Goal: Task Accomplishment & Management: Manage account settings

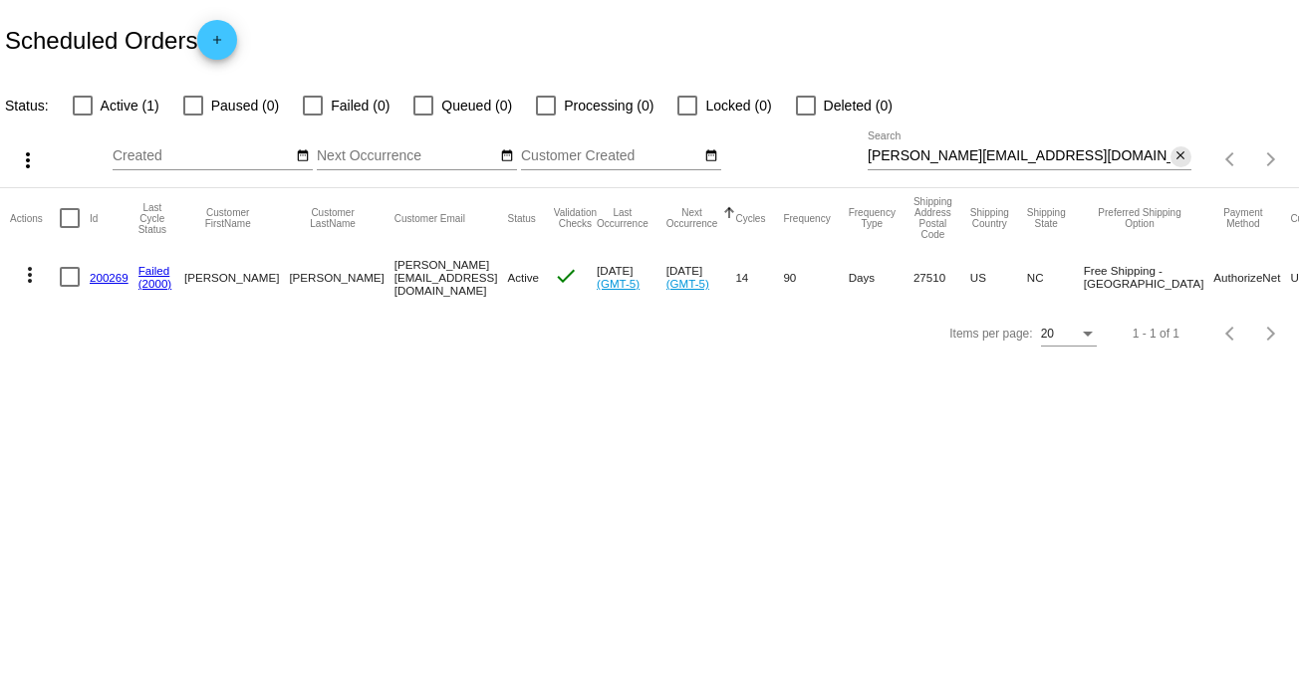
click at [1175, 152] on mat-icon "close" at bounding box center [1180, 156] width 14 height 16
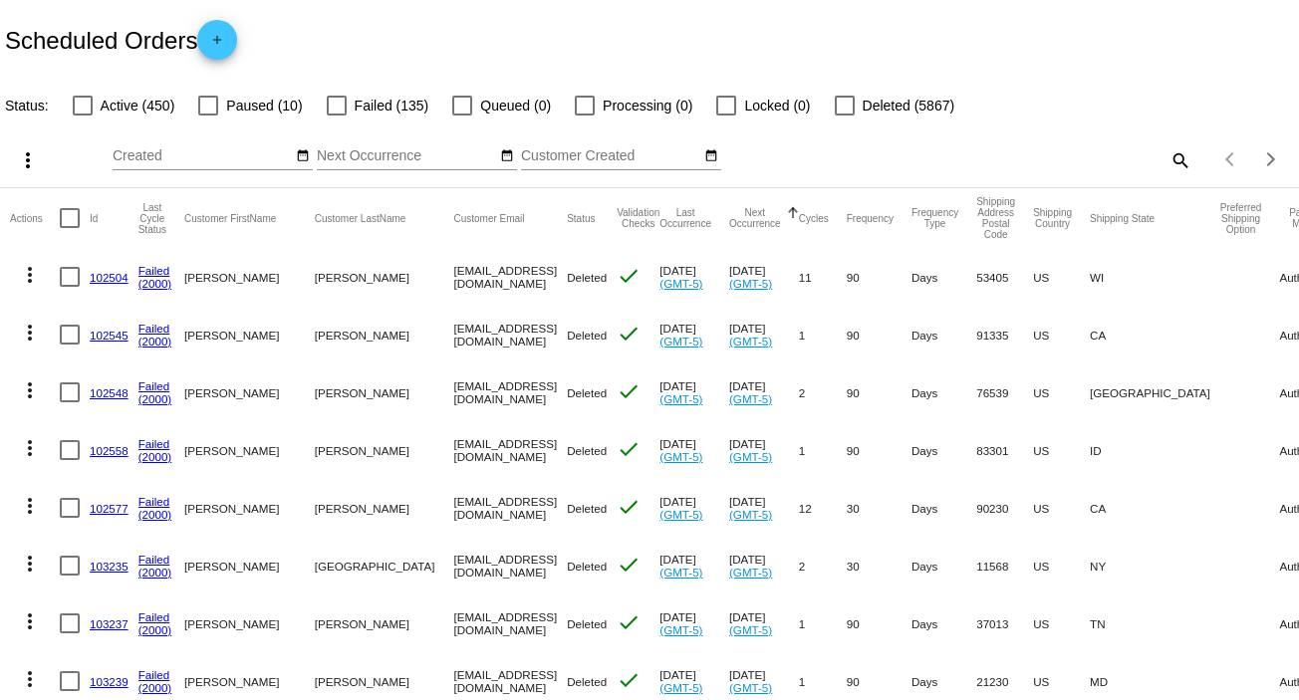
click at [1167, 154] on mat-icon "search" at bounding box center [1179, 159] width 24 height 31
click at [1167, 154] on input "Search" at bounding box center [1030, 156] width 324 height 16
paste input "[EMAIL_ADDRESS][DOMAIN_NAME]"
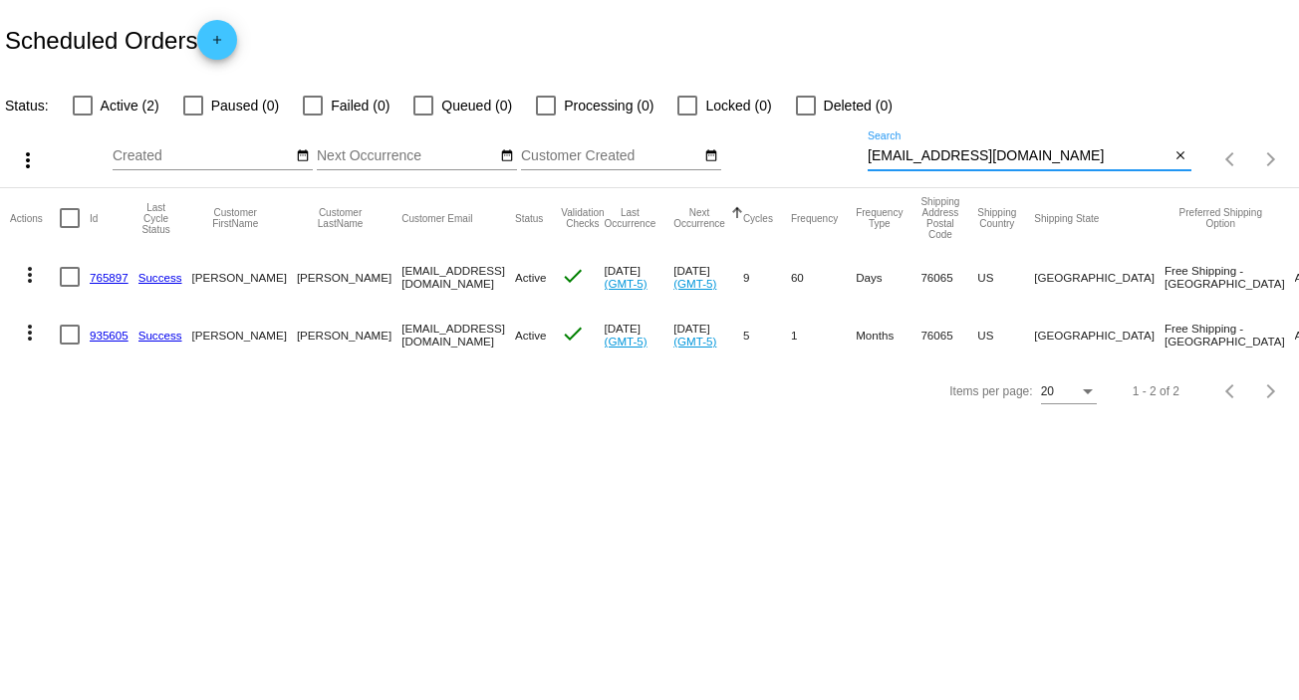
type input "[EMAIL_ADDRESS][DOMAIN_NAME]"
click at [25, 270] on mat-icon "more_vert" at bounding box center [30, 275] width 24 height 24
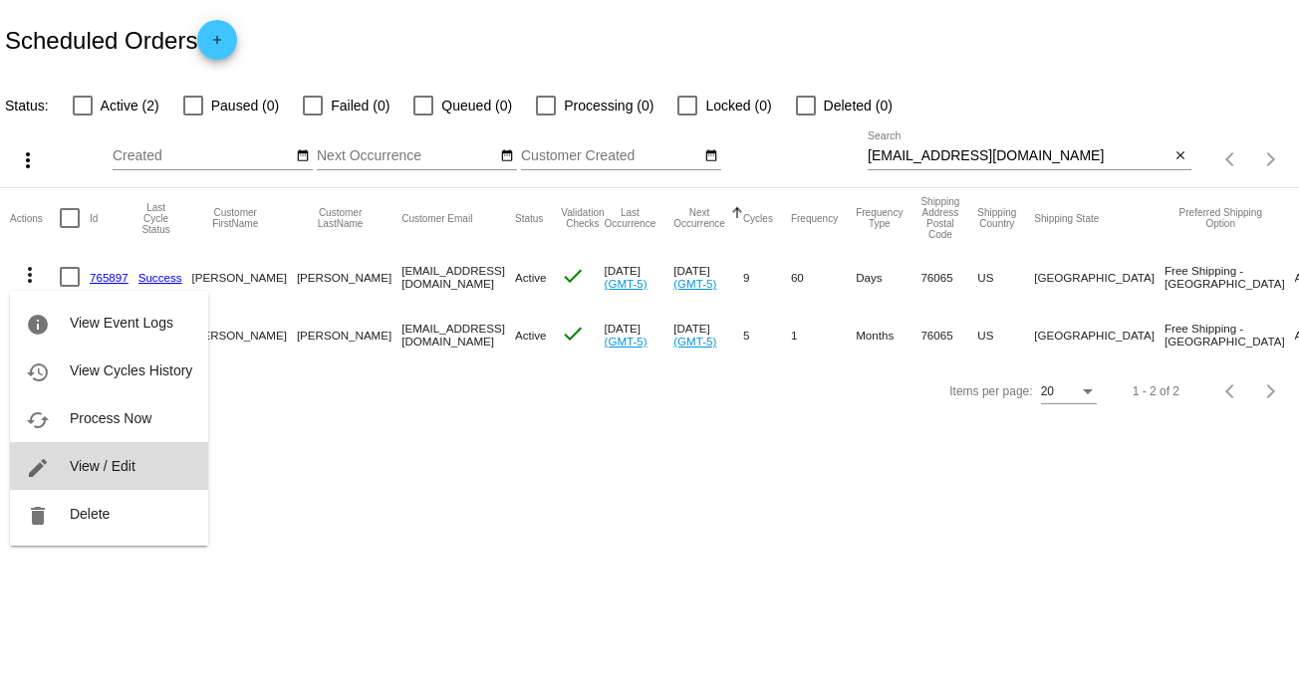
click at [132, 462] on span "View / Edit" at bounding box center [103, 466] width 66 height 16
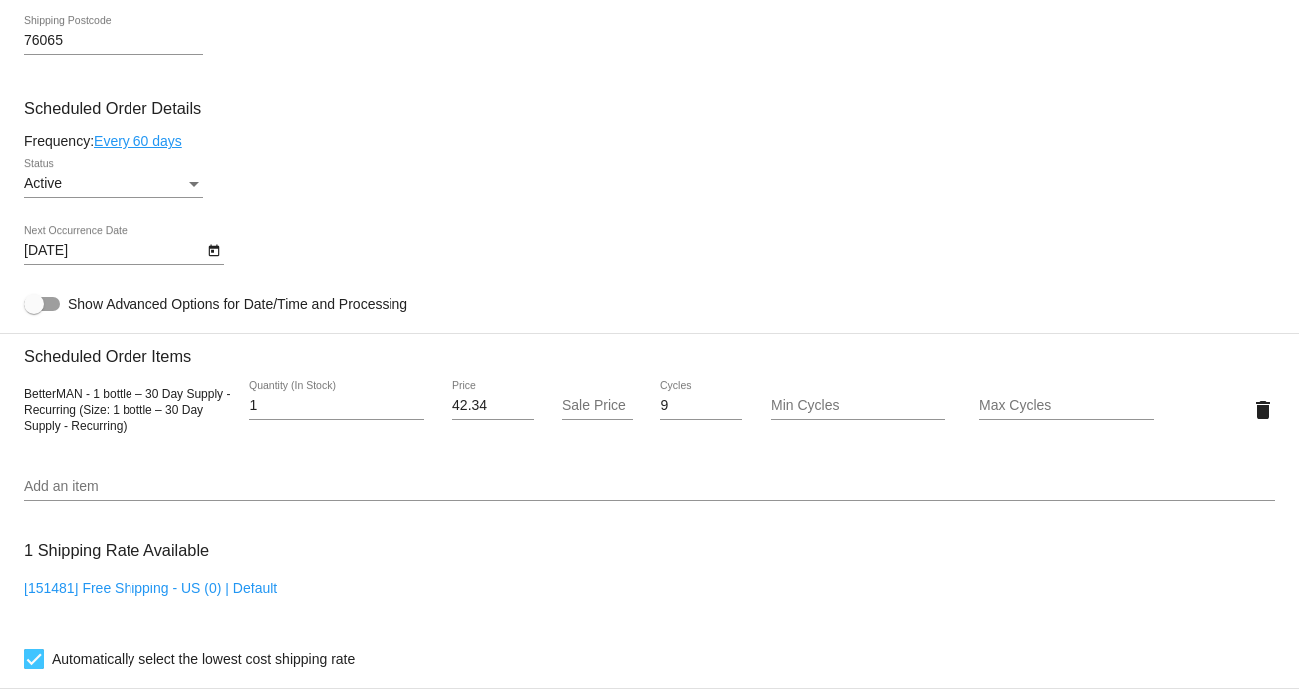
scroll to position [1108, 0]
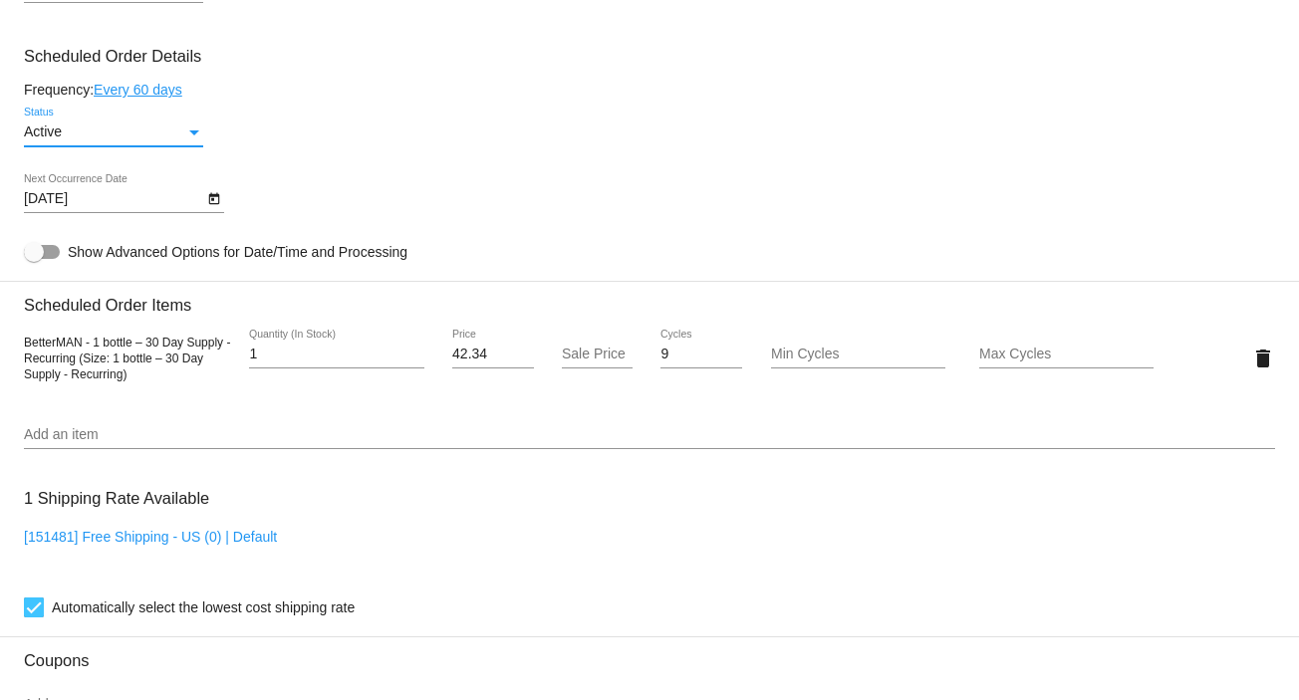
click at [202, 140] on div "Status" at bounding box center [194, 133] width 18 height 16
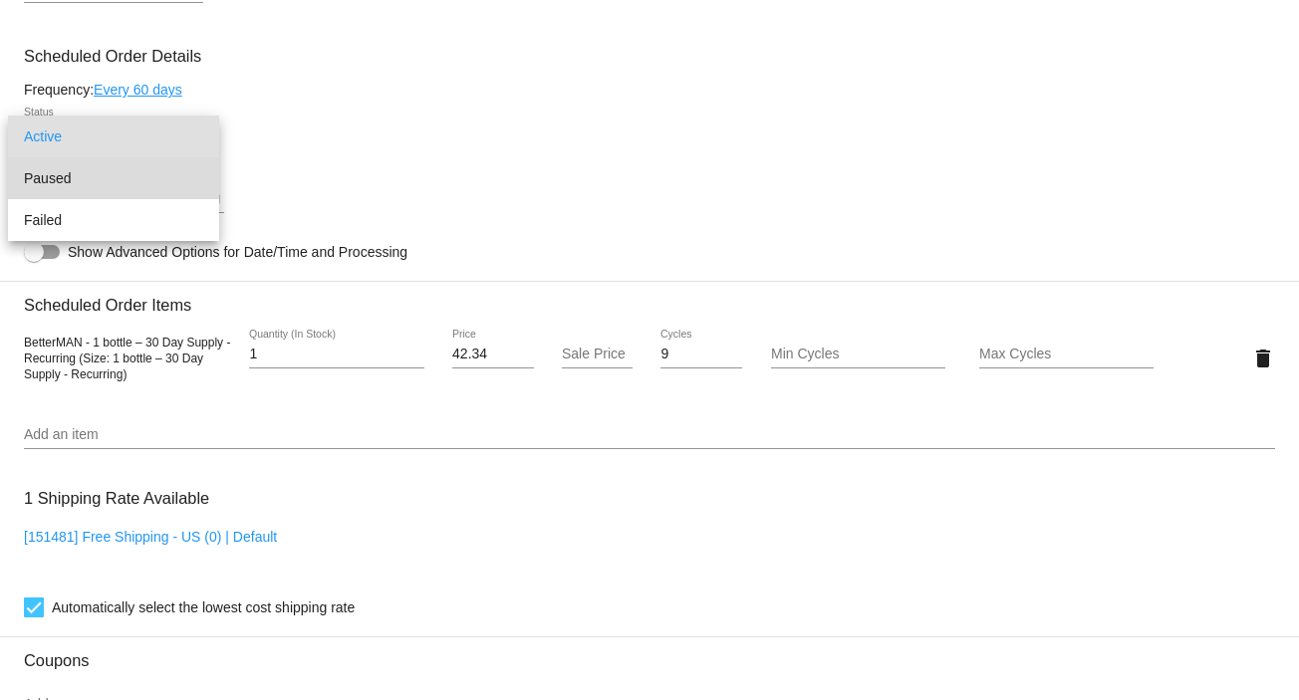
click at [174, 181] on span "Paused" at bounding box center [113, 178] width 179 height 42
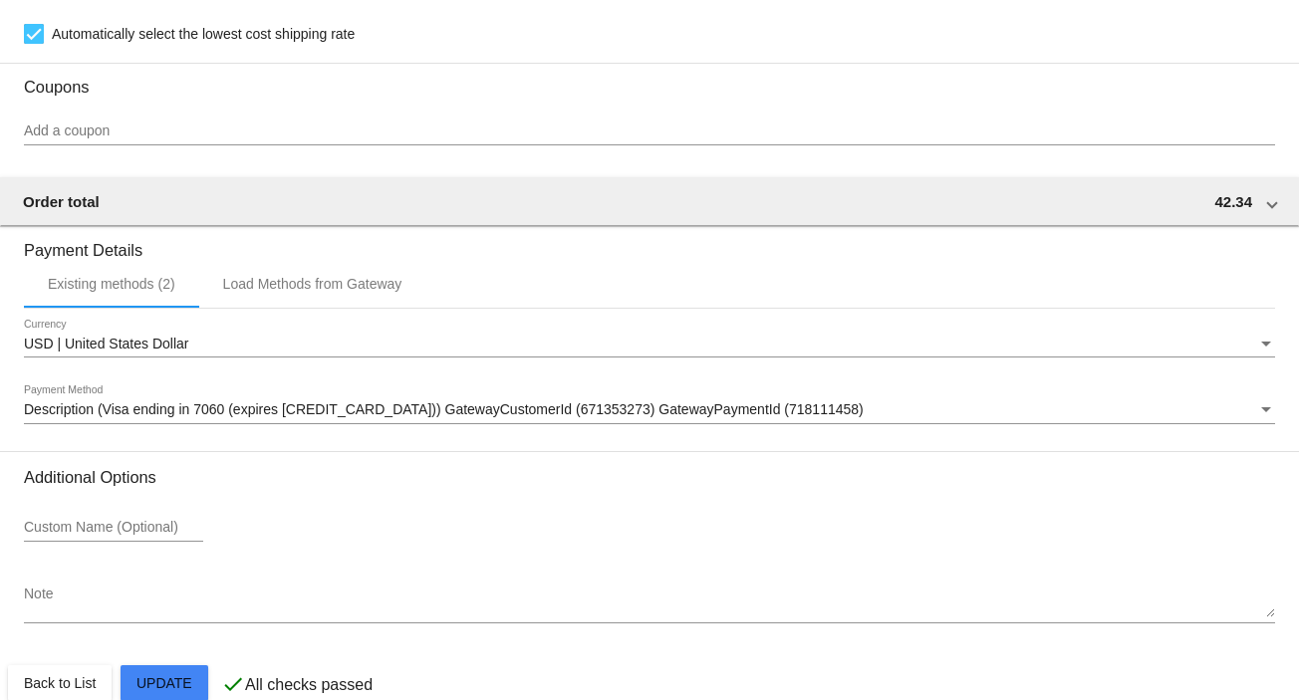
scroll to position [1720, 0]
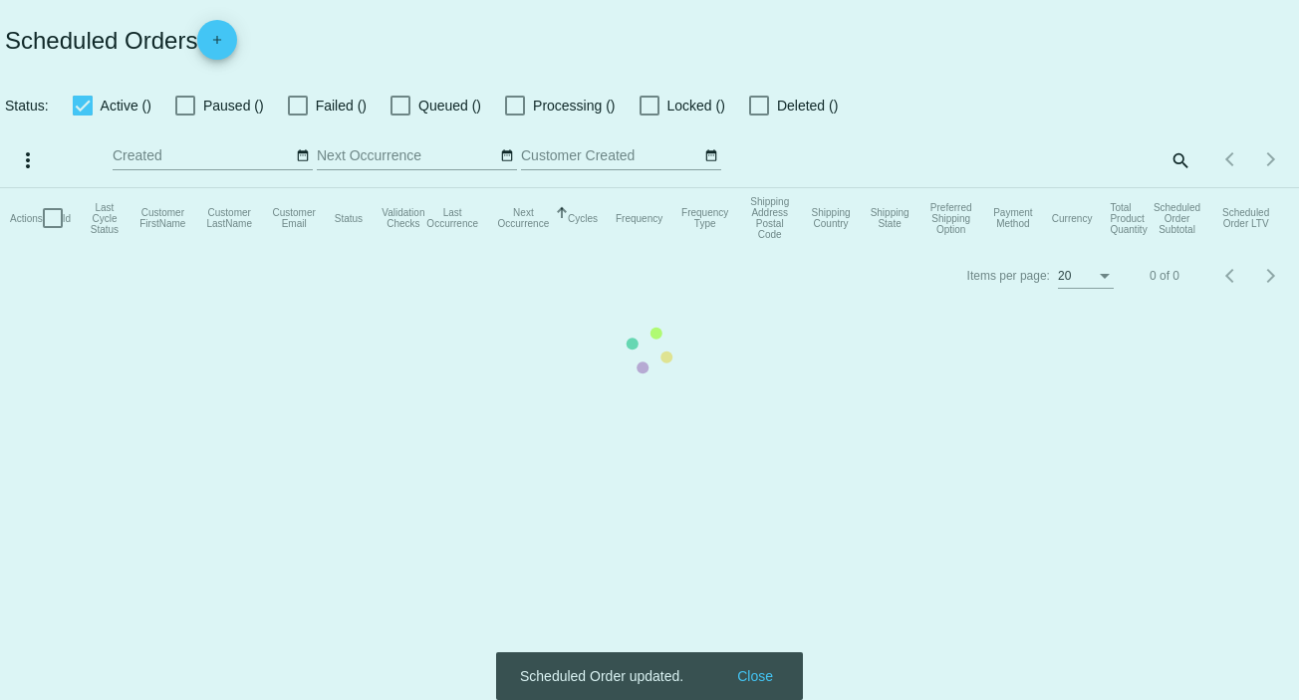
checkbox input "false"
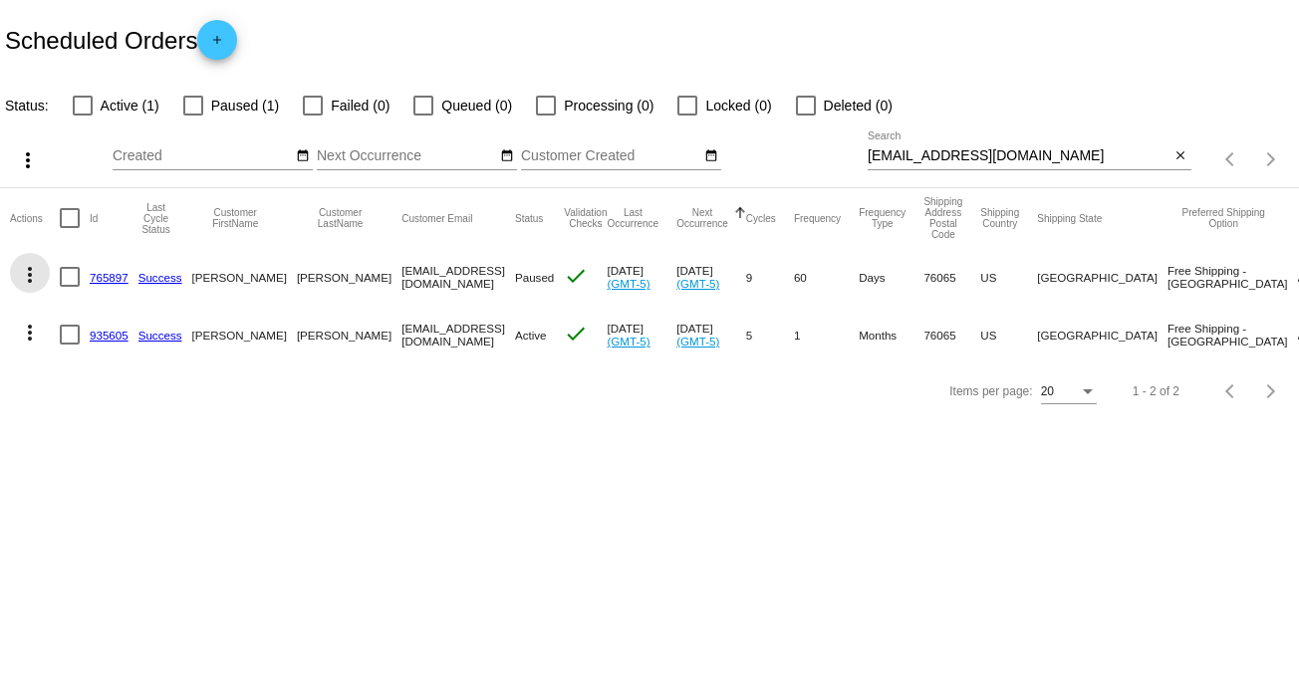
click at [23, 277] on mat-icon "more_vert" at bounding box center [30, 275] width 24 height 24
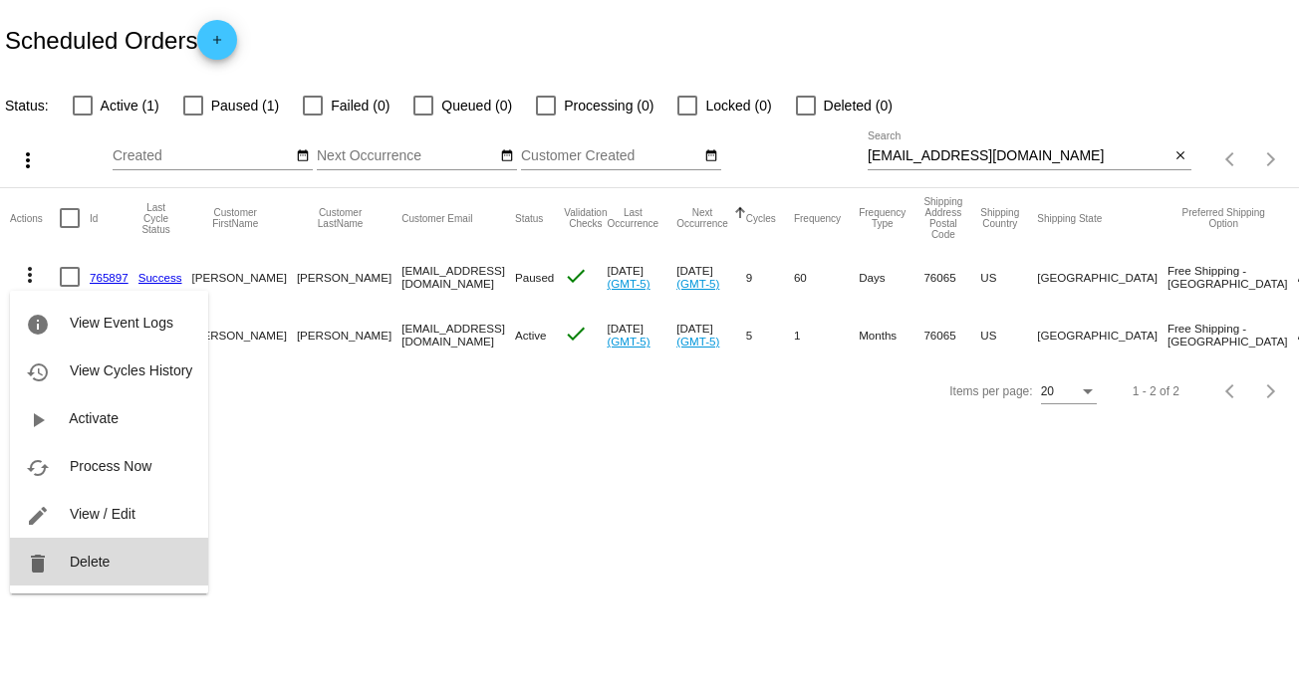
click at [99, 557] on span "Delete" at bounding box center [90, 562] width 40 height 16
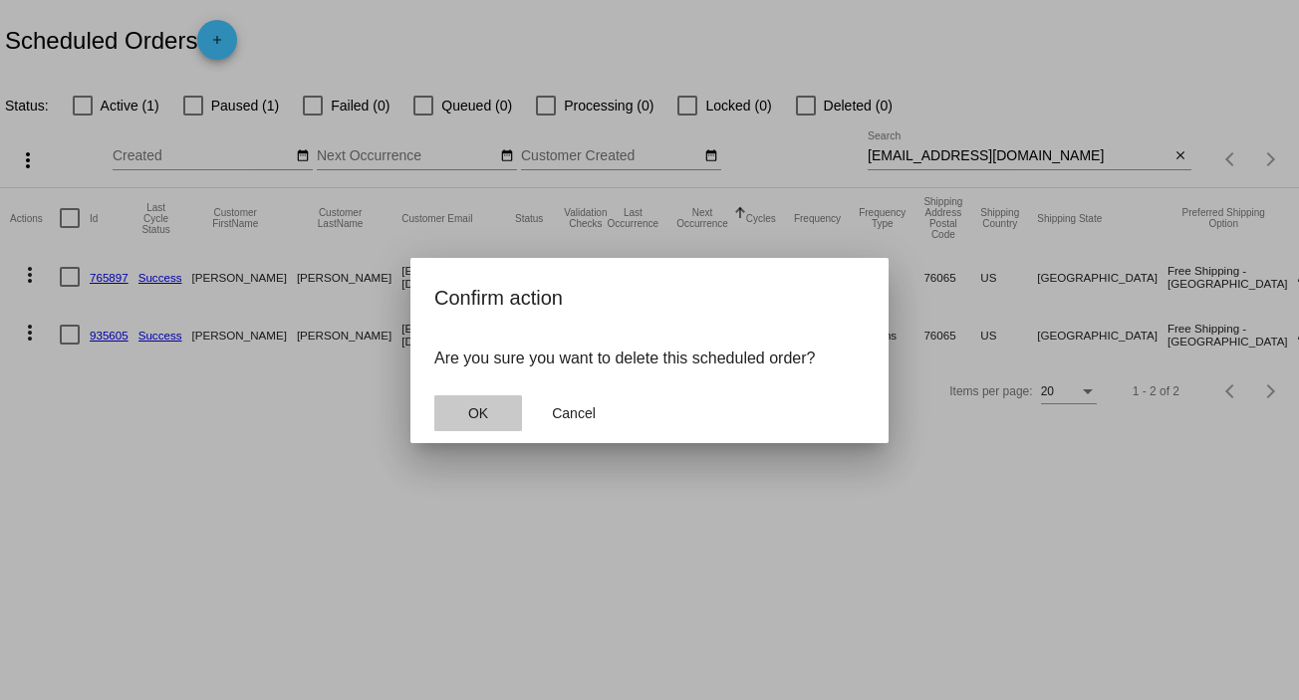
click at [486, 403] on button "OK" at bounding box center [478, 413] width 88 height 36
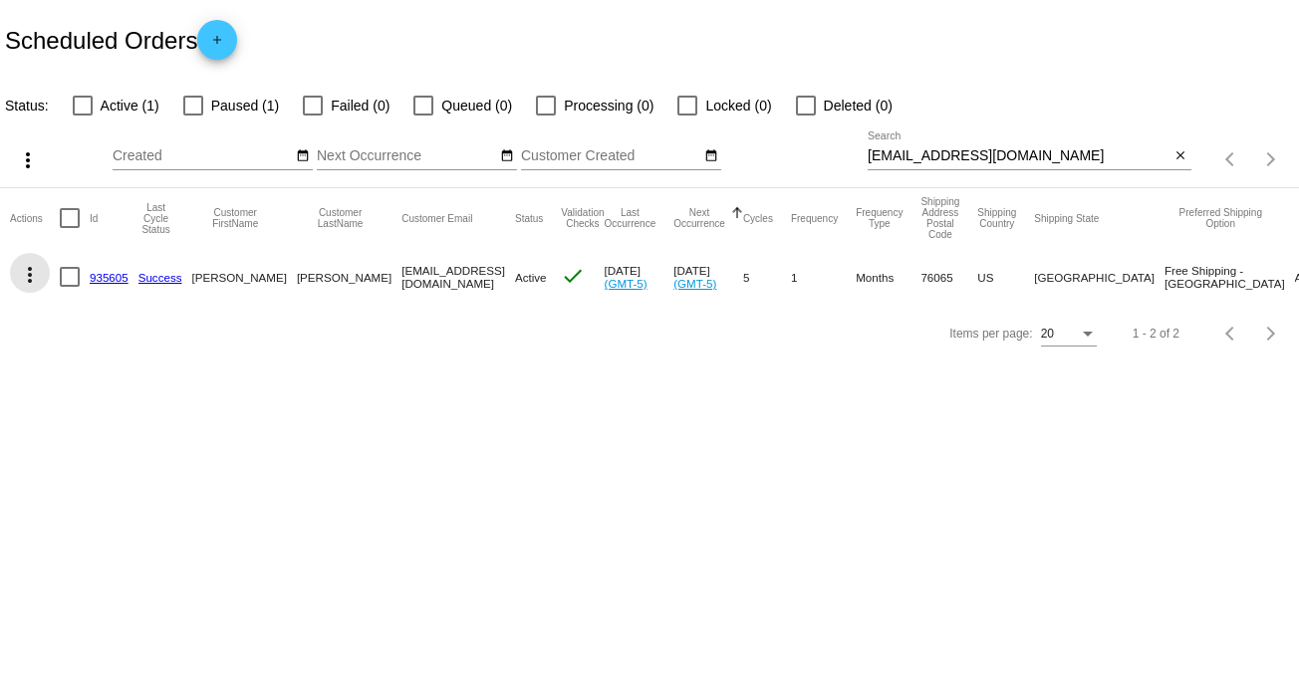
click at [31, 268] on mat-icon "more_vert" at bounding box center [30, 275] width 24 height 24
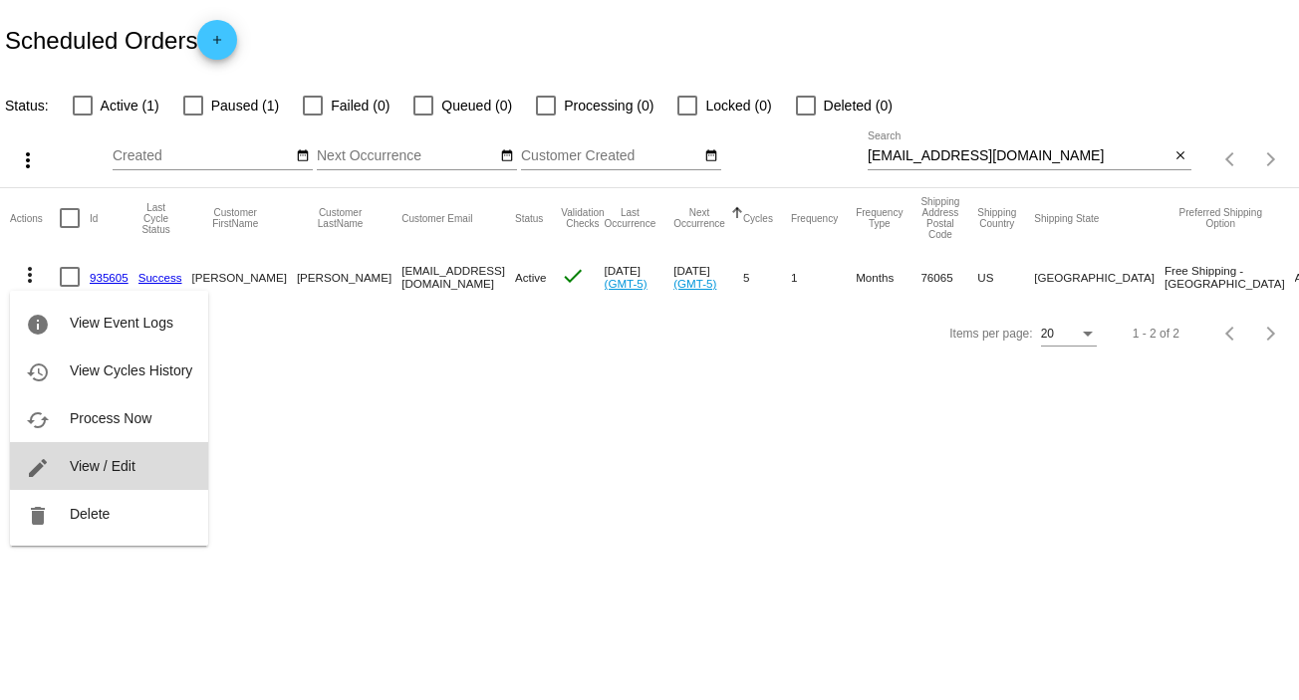
click at [112, 451] on button "edit View / Edit" at bounding box center [109, 466] width 198 height 48
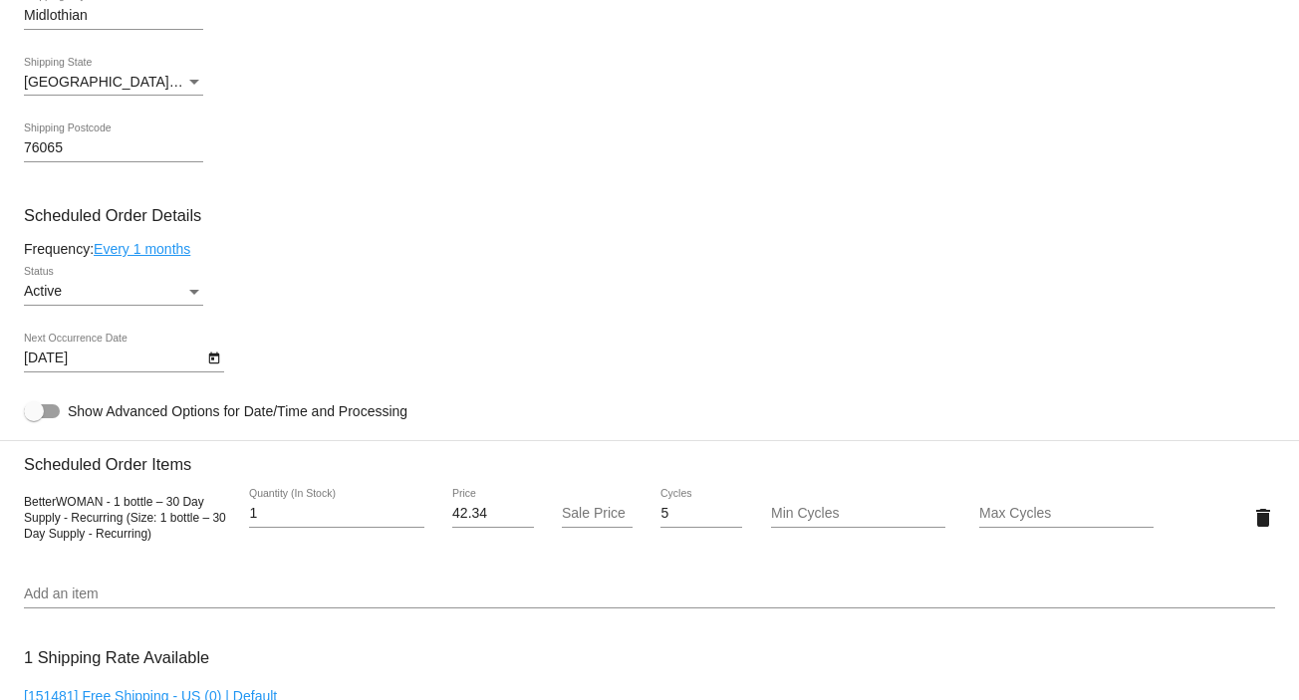
scroll to position [1001, 0]
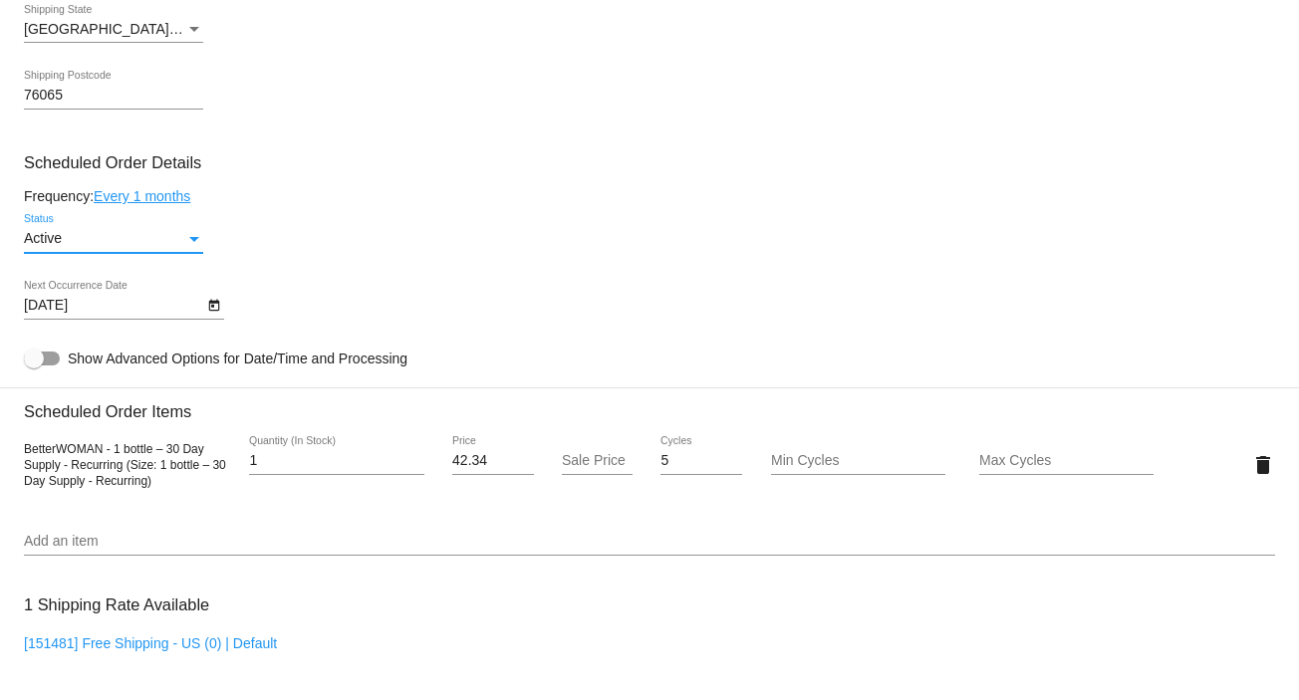
click at [195, 237] on div "Status" at bounding box center [194, 239] width 18 height 16
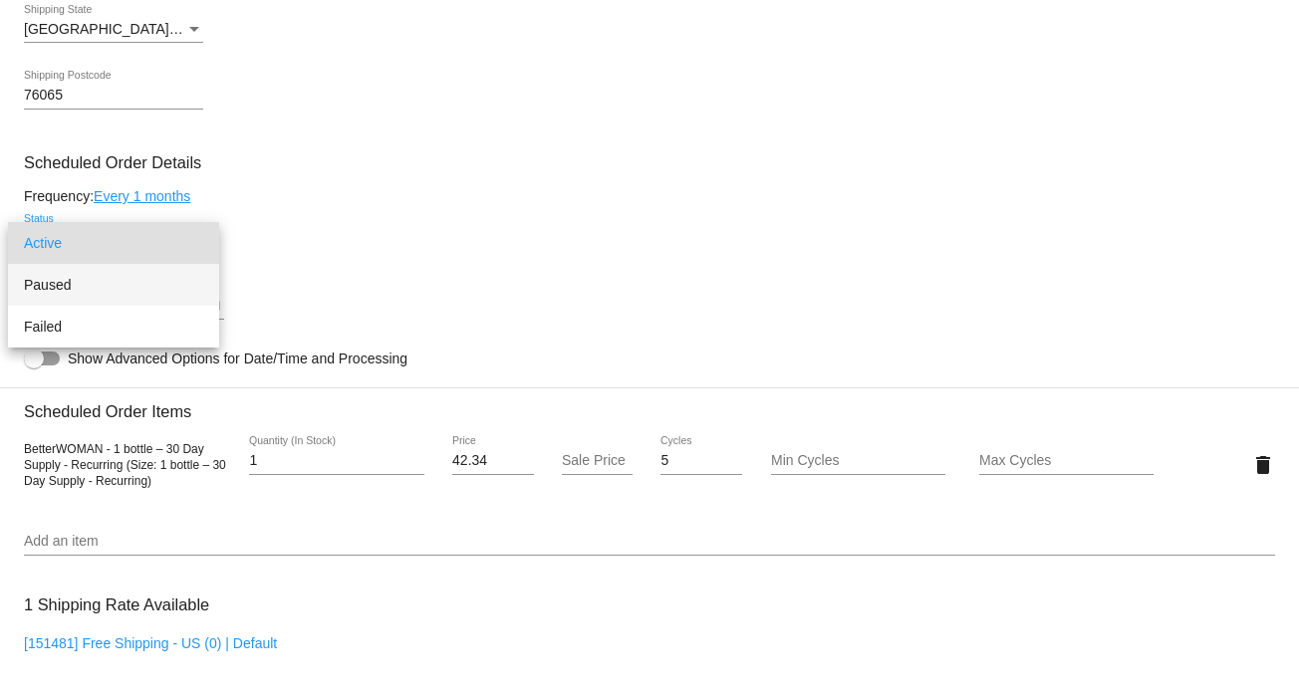
click at [154, 289] on span "Paused" at bounding box center [113, 285] width 179 height 42
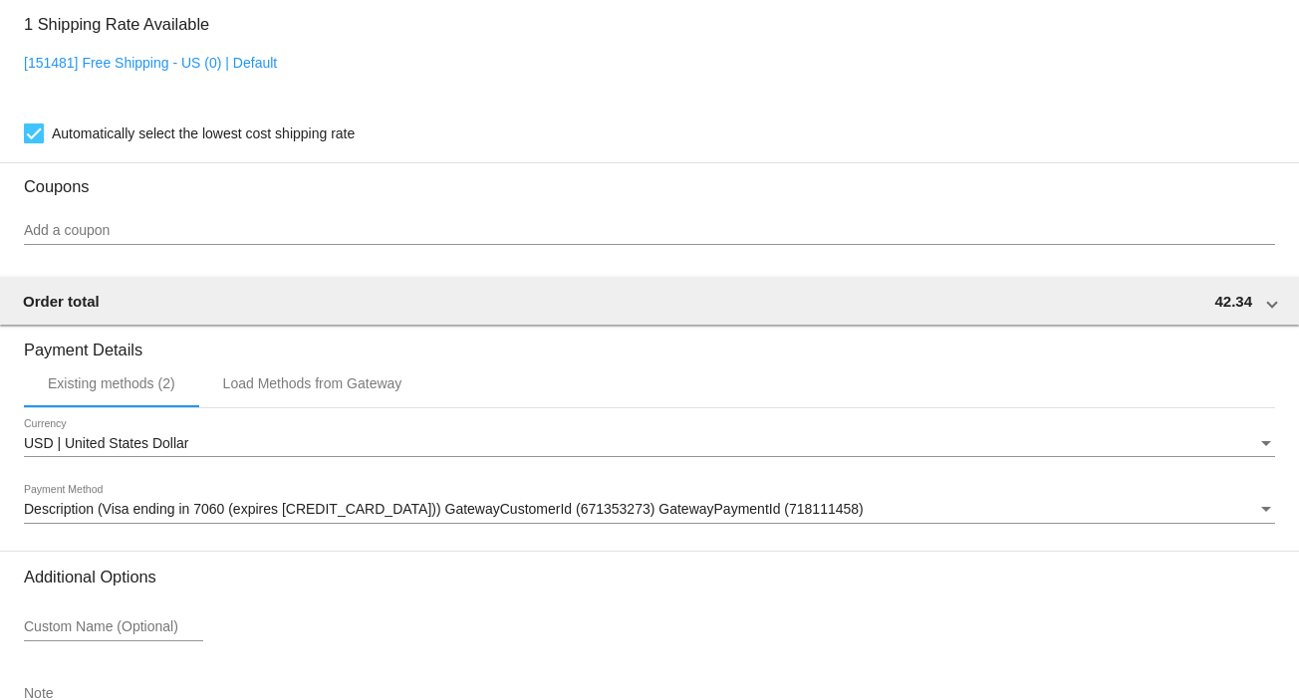
scroll to position [1720, 0]
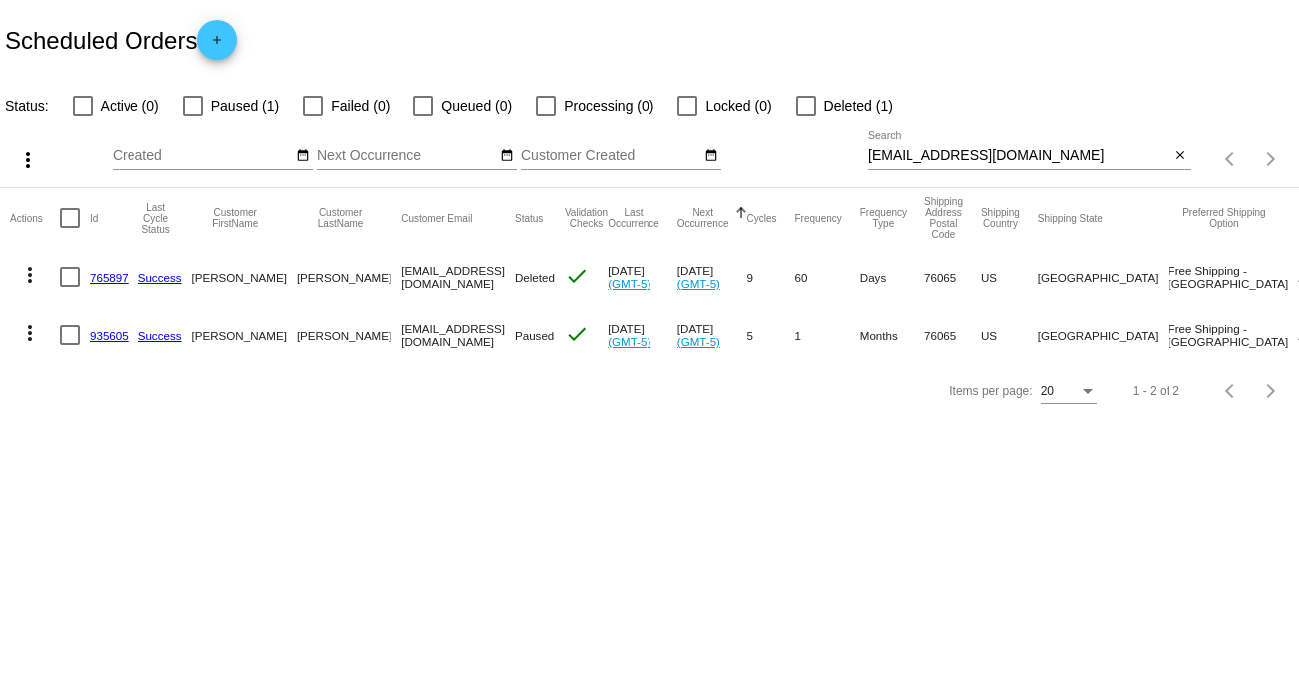
click at [28, 338] on mat-icon "more_vert" at bounding box center [30, 333] width 24 height 24
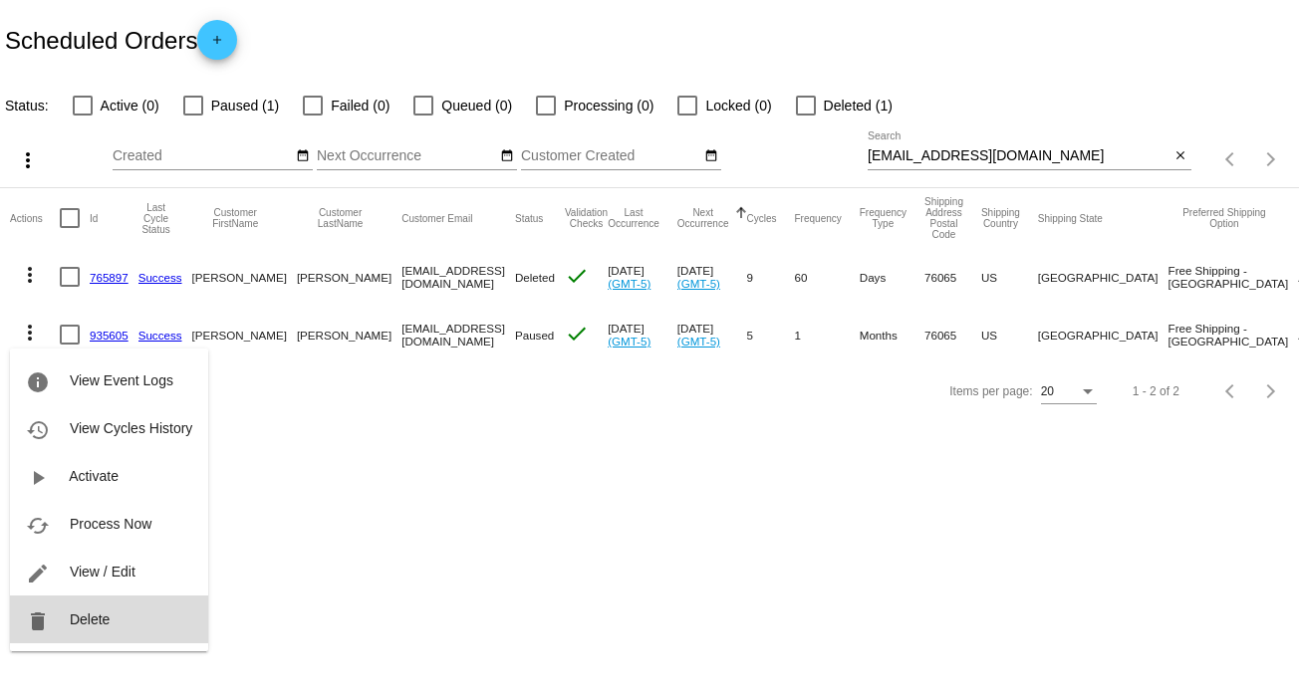
click at [77, 615] on span "Delete" at bounding box center [90, 620] width 40 height 16
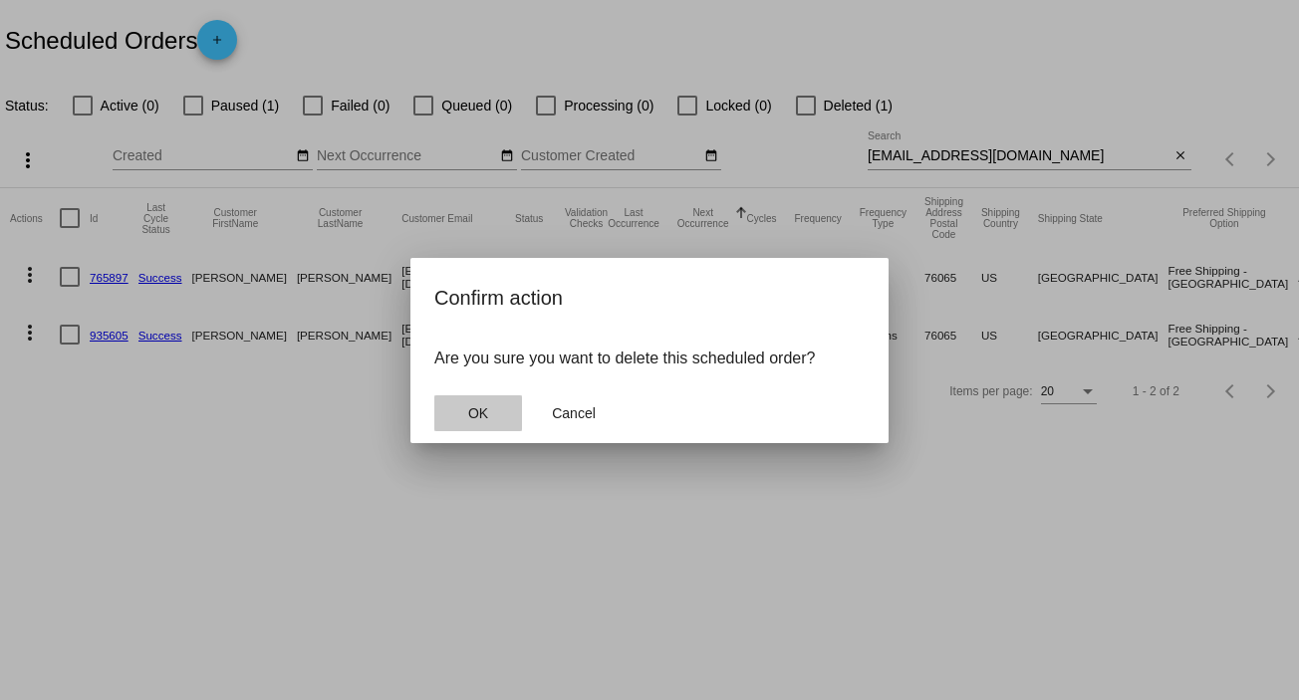
click at [498, 400] on button "OK" at bounding box center [478, 413] width 88 height 36
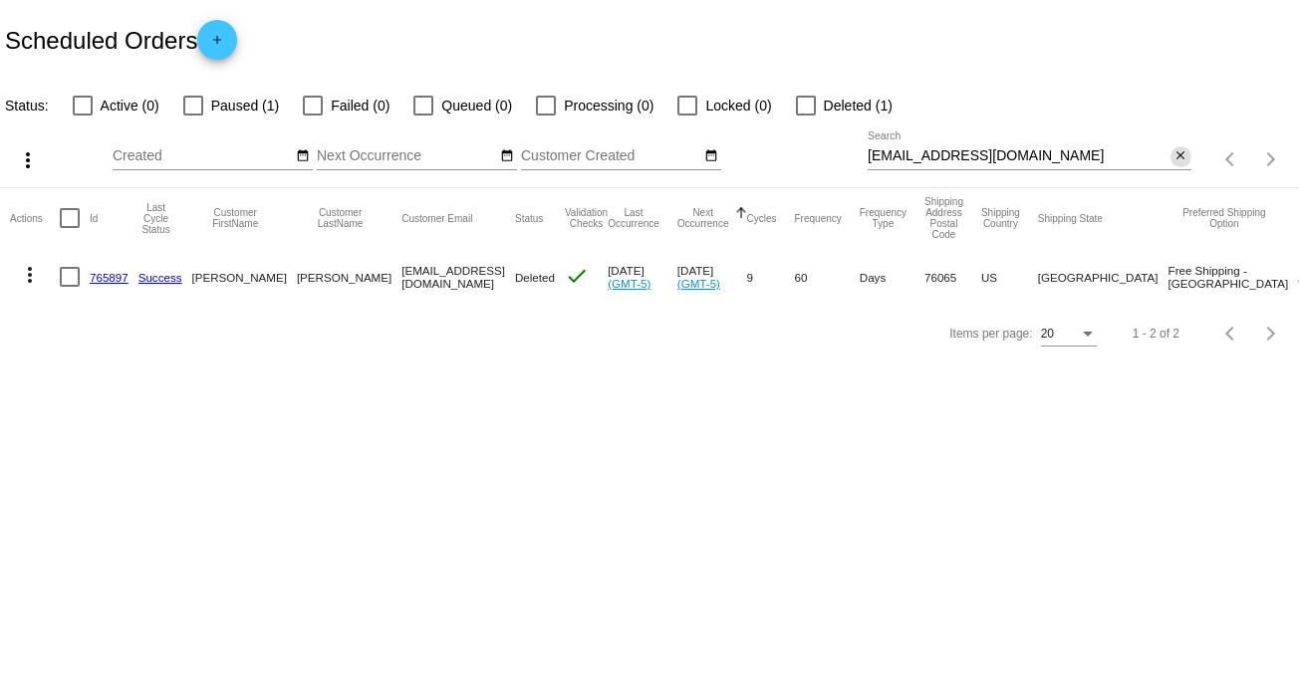
click at [1175, 149] on mat-icon "close" at bounding box center [1180, 156] width 14 height 16
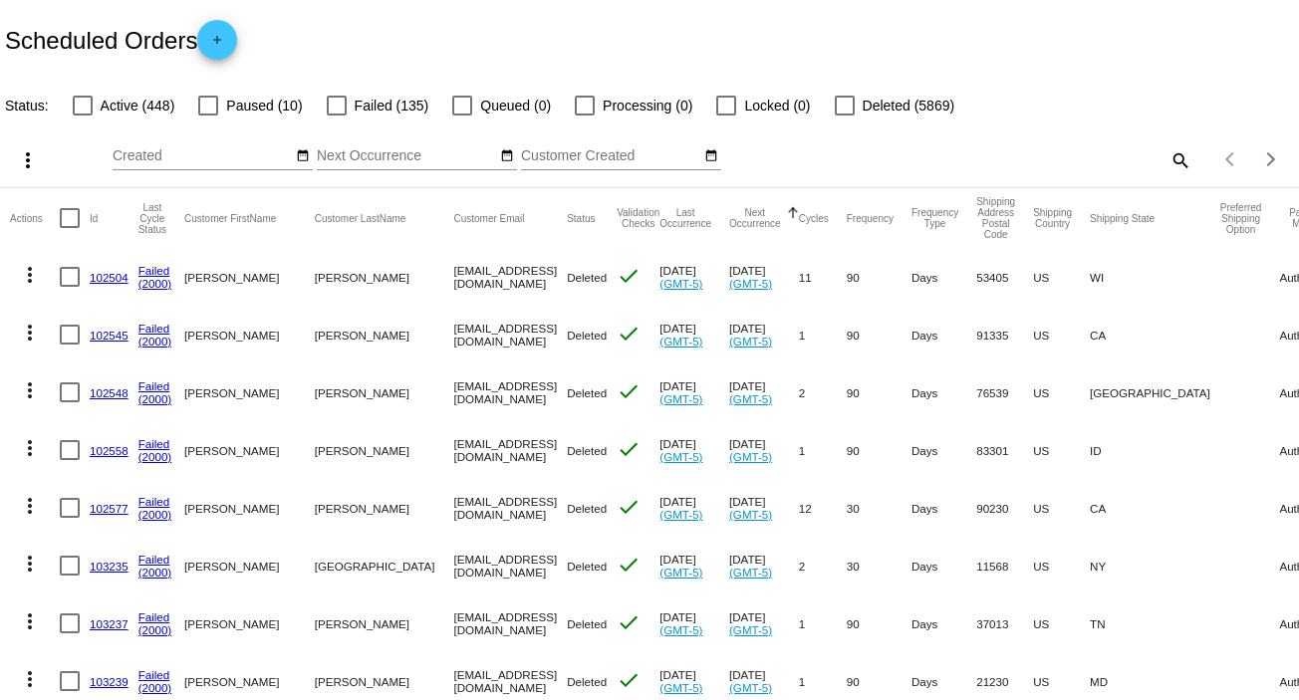
click at [1167, 156] on mat-icon "search" at bounding box center [1179, 159] width 24 height 31
click at [1167, 156] on input "Search" at bounding box center [1030, 156] width 324 height 16
paste input "[EMAIL_ADDRESS][DOMAIN_NAME]"
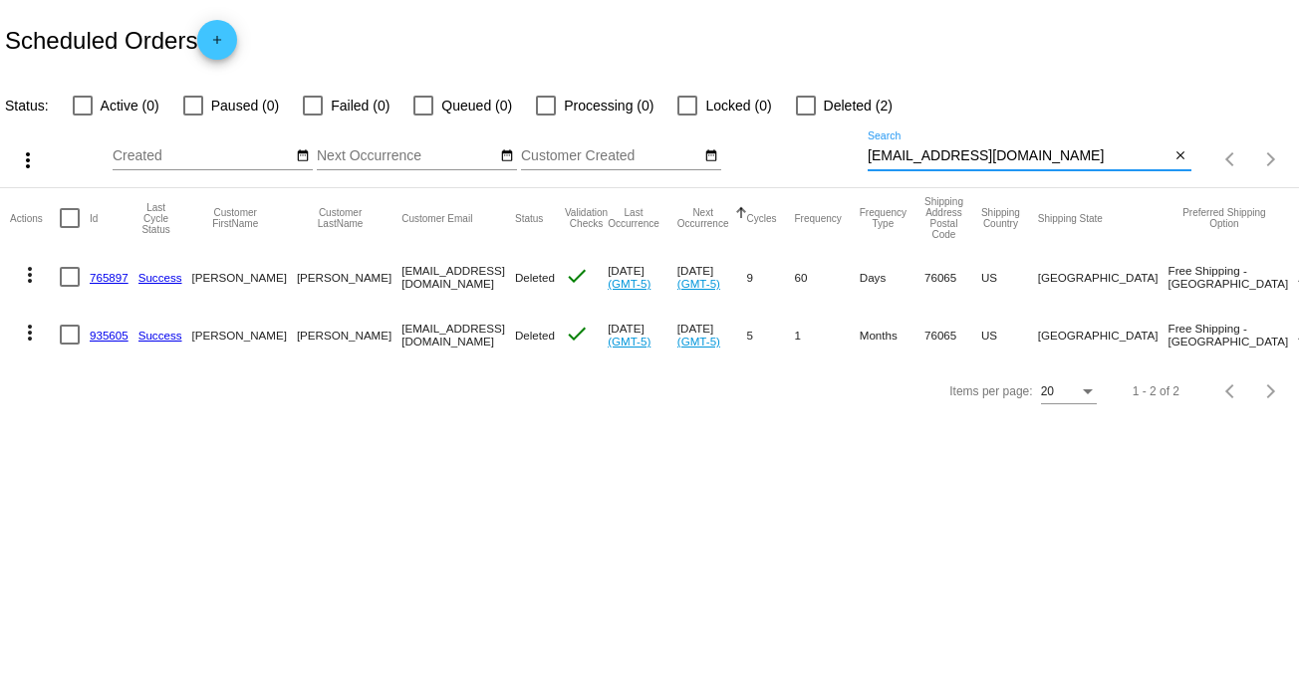
type input "[EMAIL_ADDRESS][DOMAIN_NAME]"
click at [1191, 152] on div "Items per page: 20 1 - 2 of 2" at bounding box center [1245, 159] width 108 height 56
click at [1183, 153] on mat-icon "close" at bounding box center [1180, 156] width 14 height 16
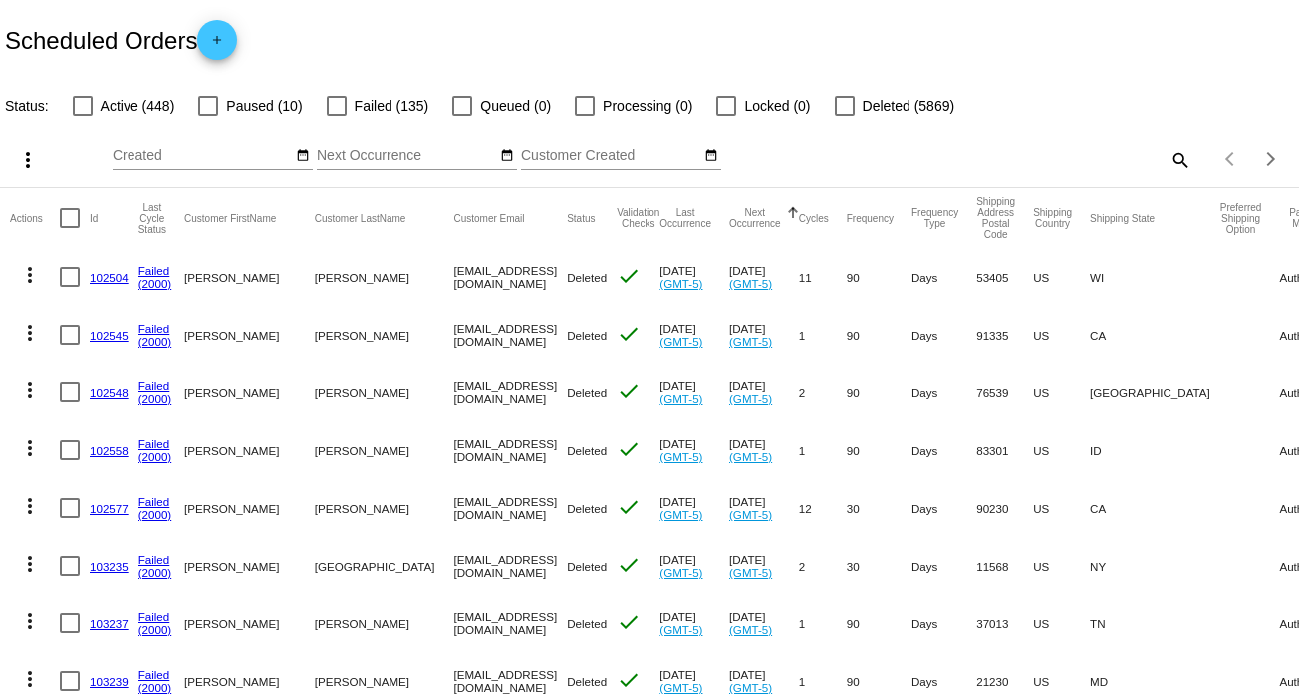
click at [1167, 155] on mat-icon "search" at bounding box center [1179, 159] width 24 height 31
click at [1166, 155] on input "Search" at bounding box center [1030, 156] width 324 height 16
paste input "[EMAIL_ADDRESS][DOMAIN_NAME]"
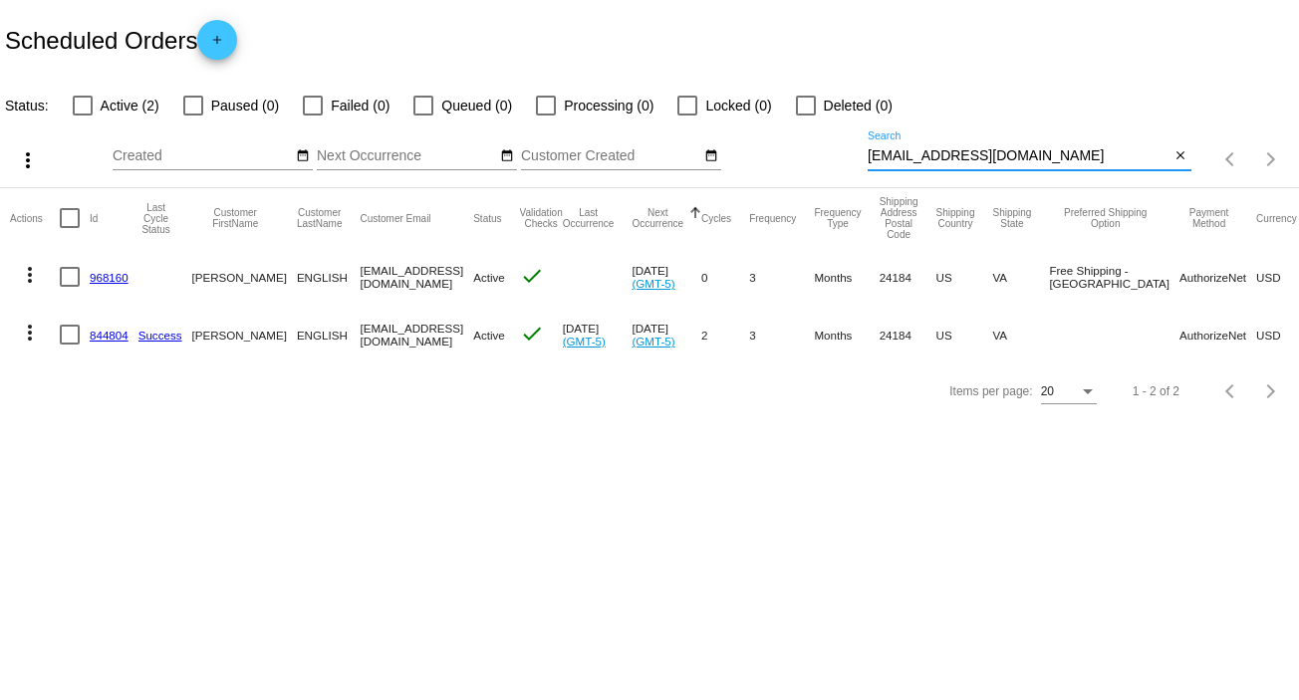
type input "[EMAIL_ADDRESS][DOMAIN_NAME]"
click at [28, 274] on mat-icon "more_vert" at bounding box center [30, 275] width 24 height 24
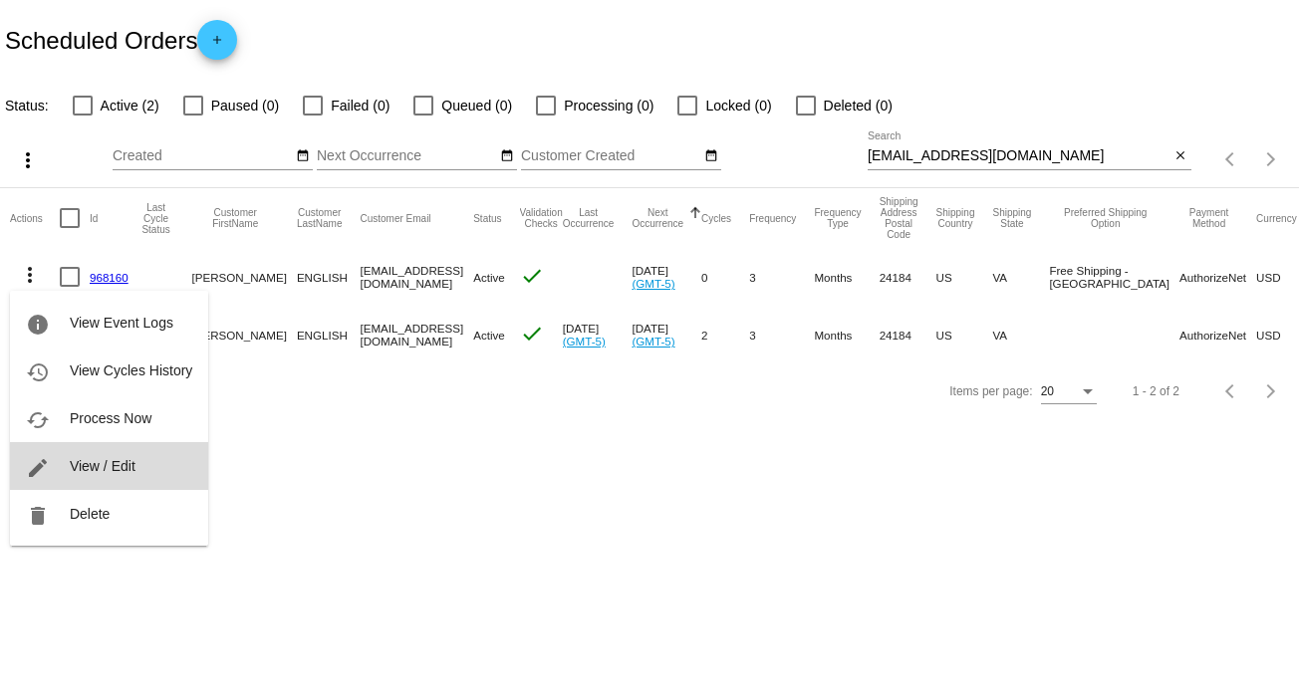
click at [149, 463] on button "edit View / Edit" at bounding box center [109, 466] width 198 height 48
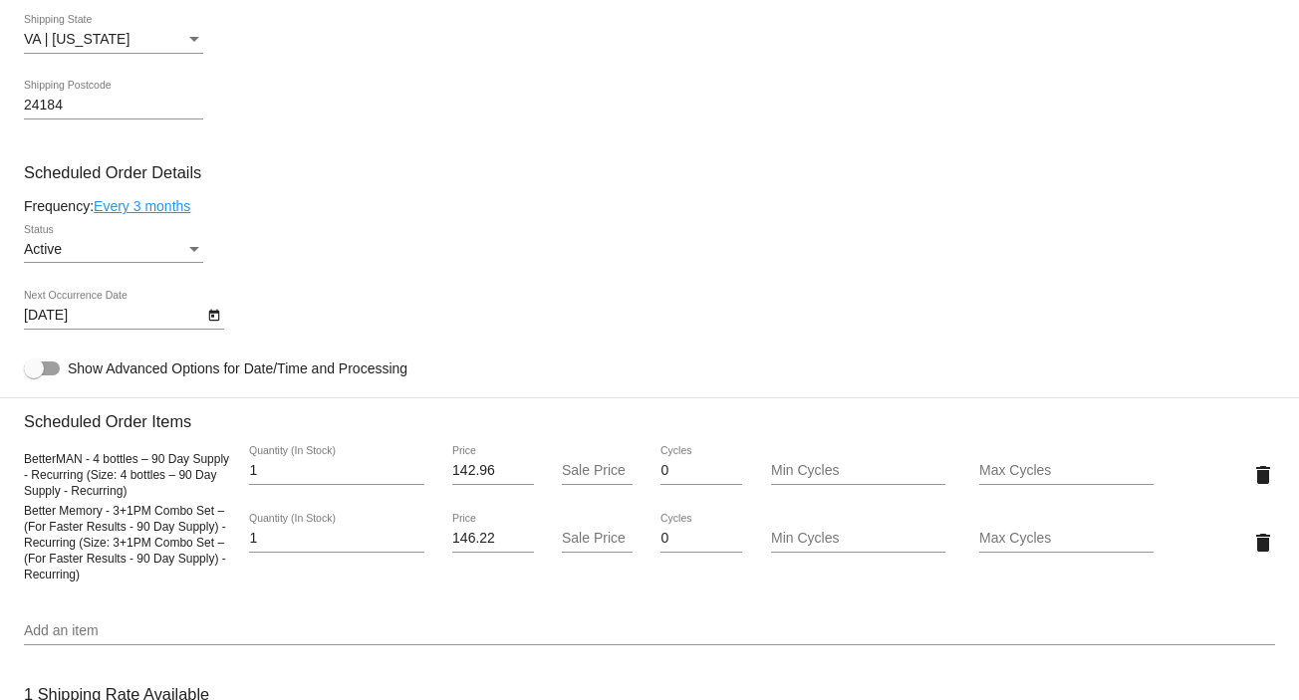
scroll to position [897, 0]
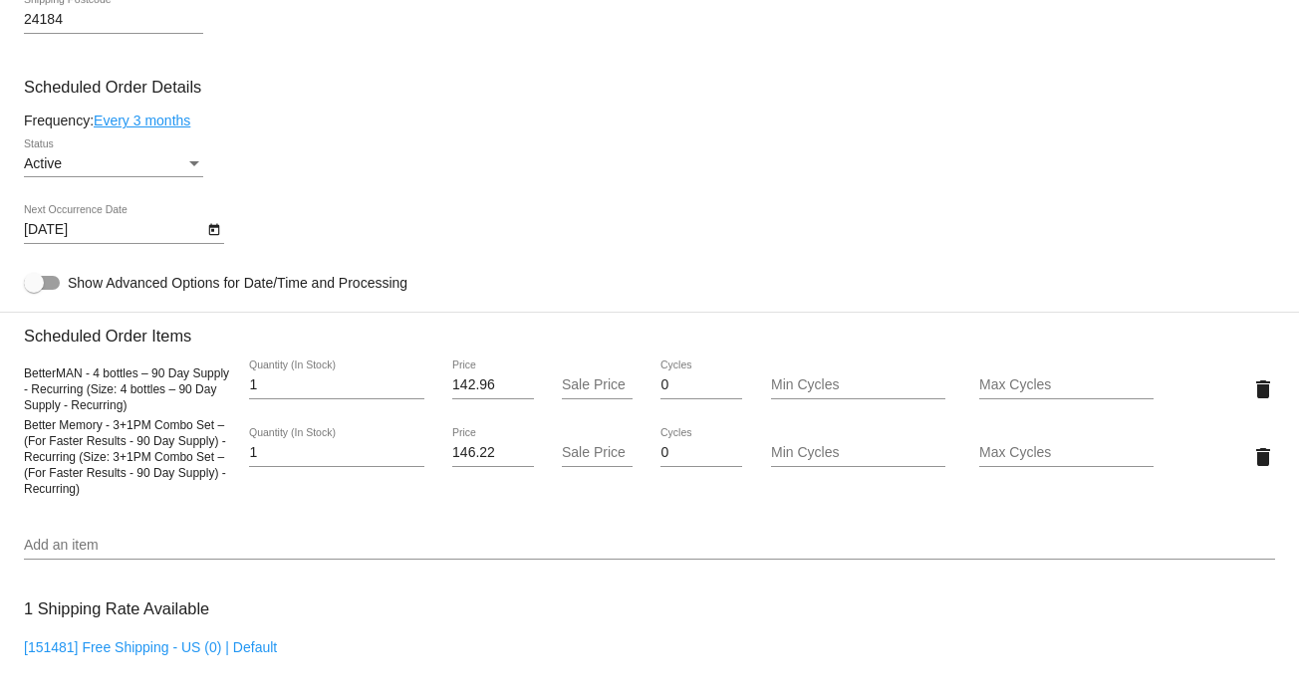
click at [202, 157] on div "Active Status" at bounding box center [113, 157] width 179 height 39
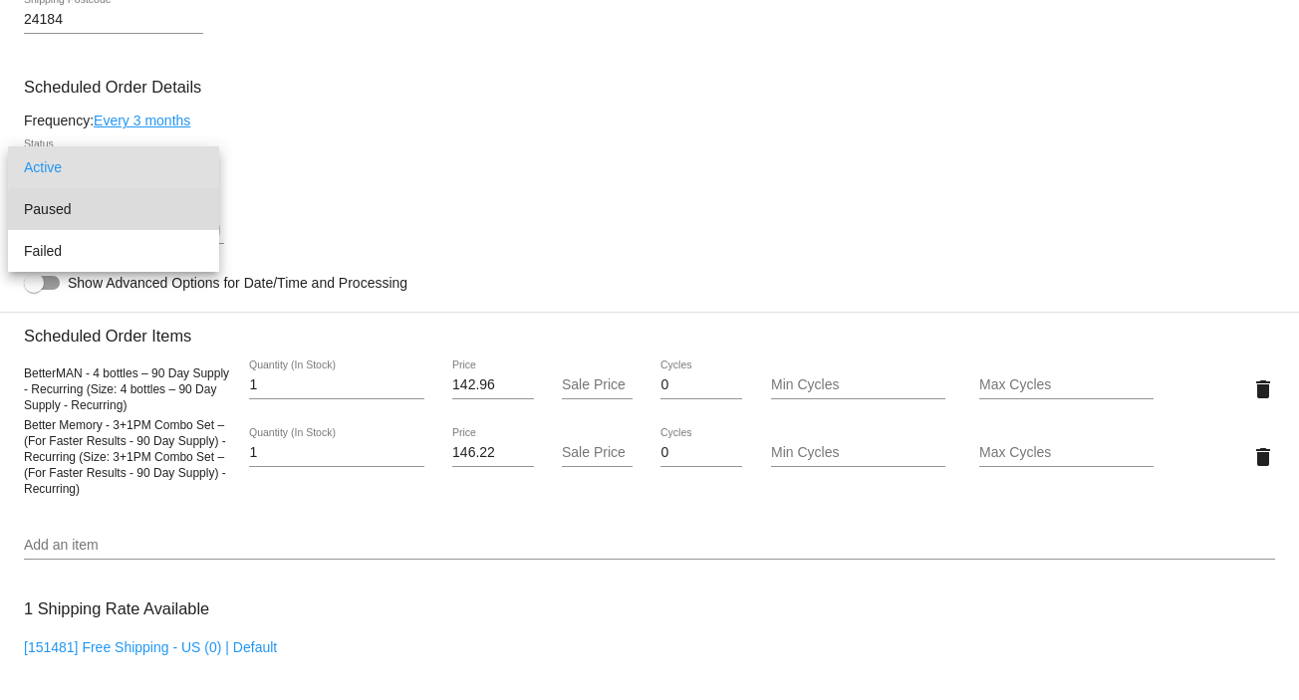
click at [175, 210] on span "Paused" at bounding box center [113, 209] width 179 height 42
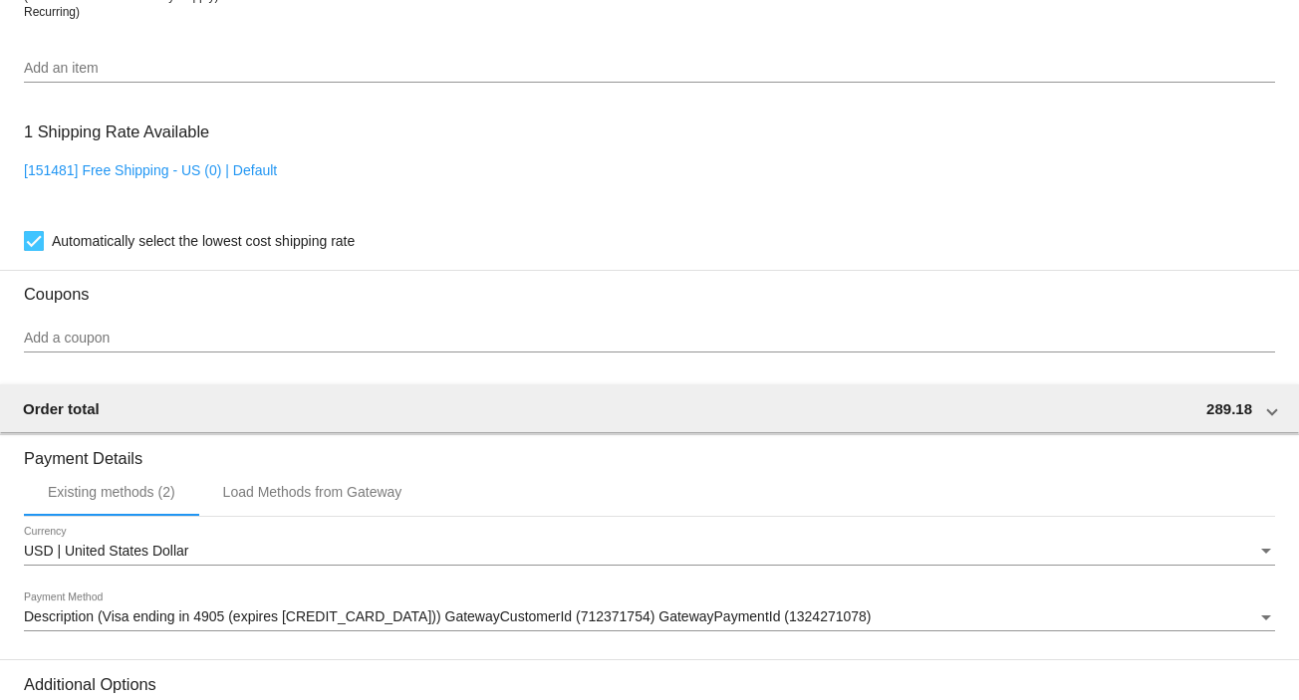
scroll to position [1624, 0]
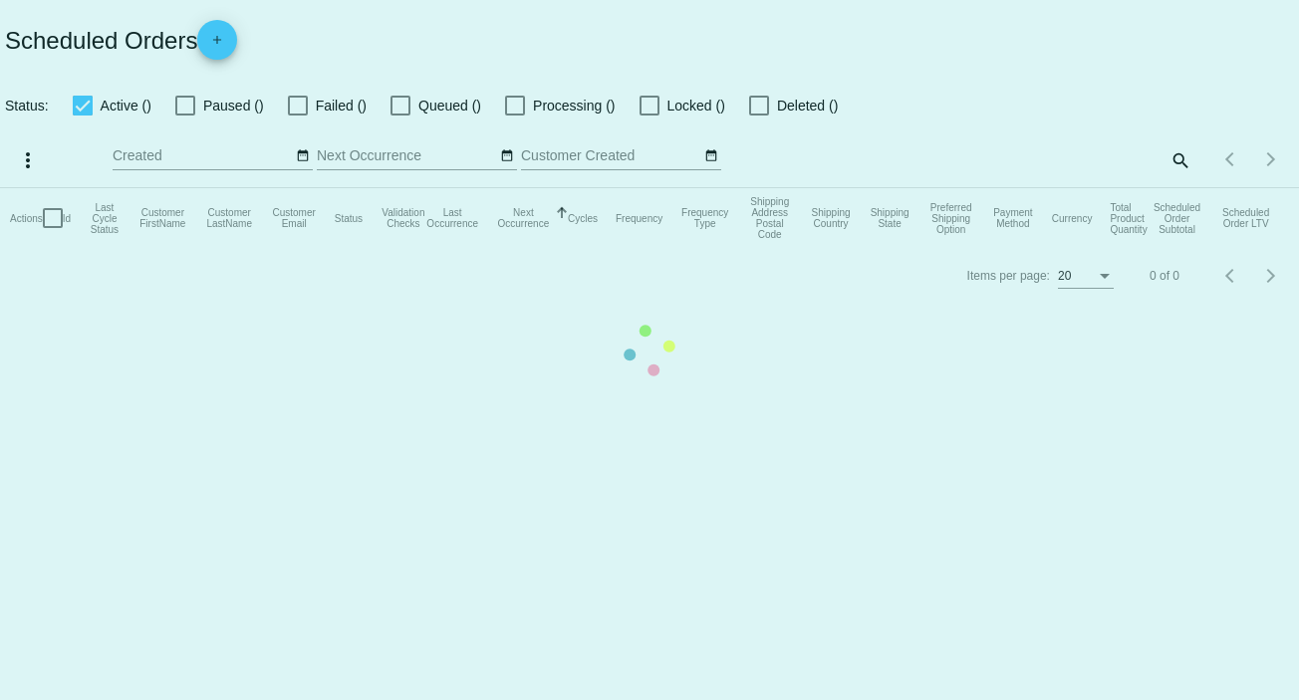
checkbox input "false"
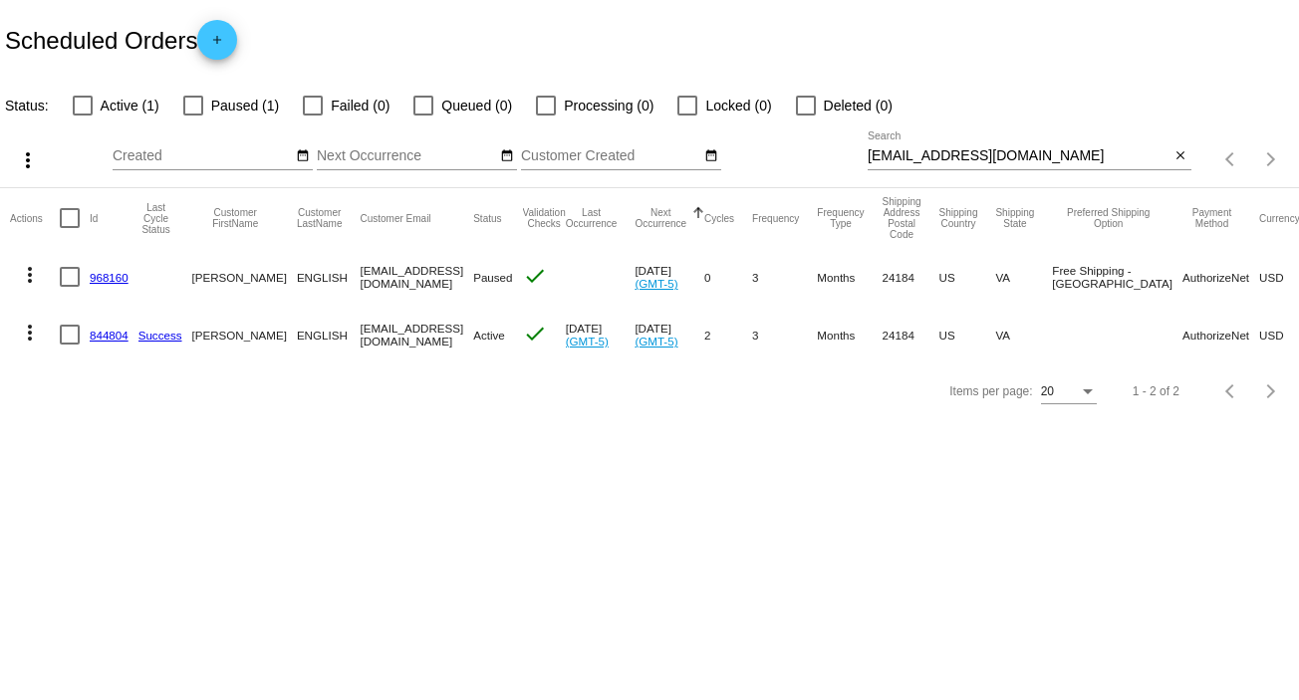
click at [32, 271] on mat-icon "more_vert" at bounding box center [30, 275] width 24 height 24
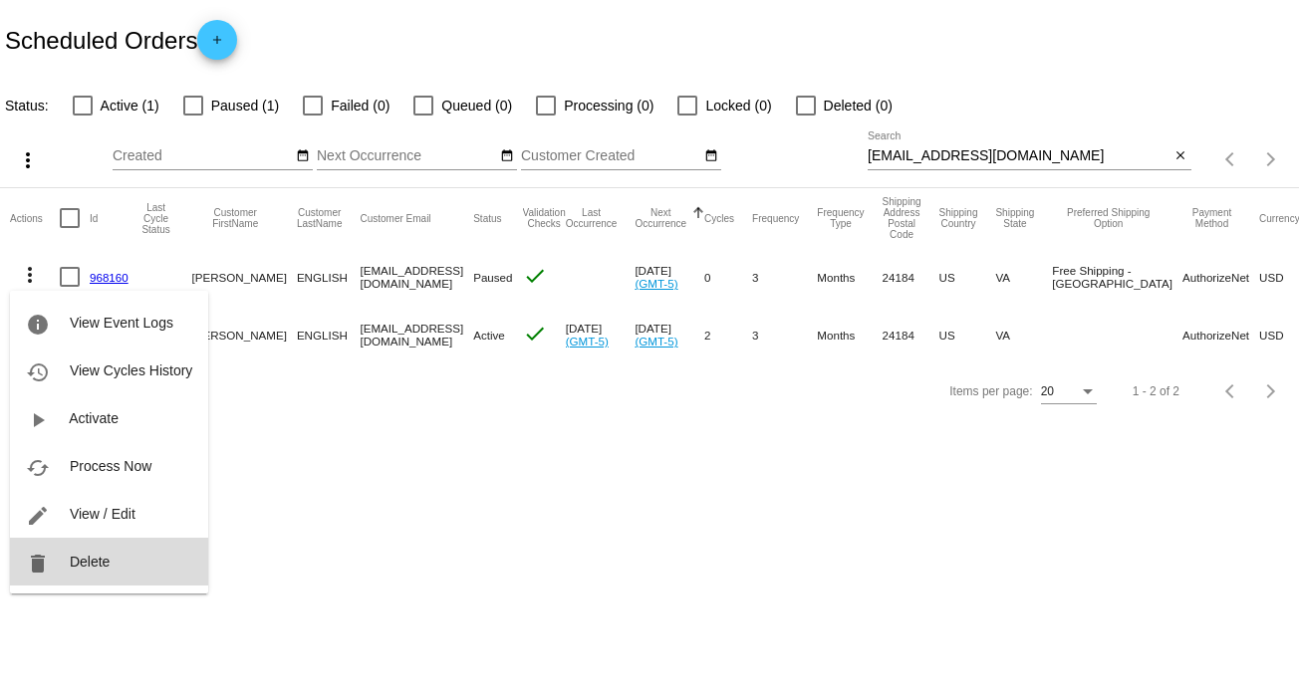
click at [91, 571] on button "delete Delete" at bounding box center [109, 562] width 198 height 48
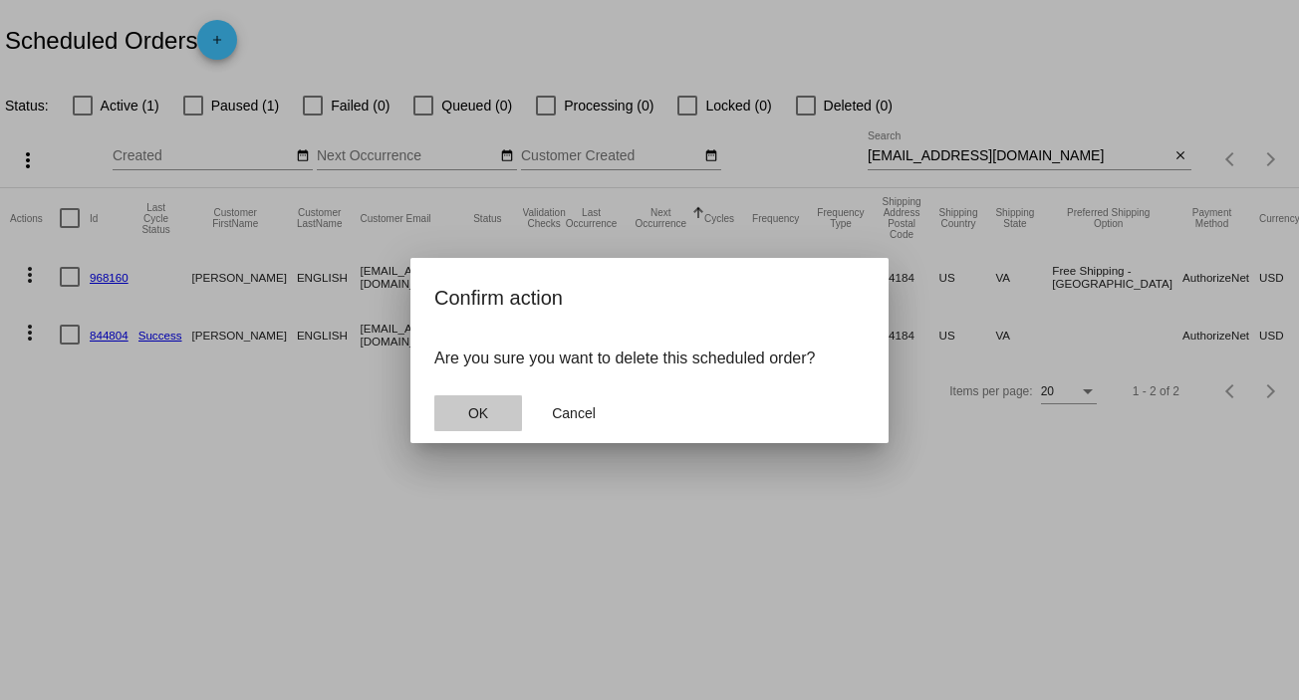
click at [486, 405] on span "OK" at bounding box center [478, 413] width 20 height 16
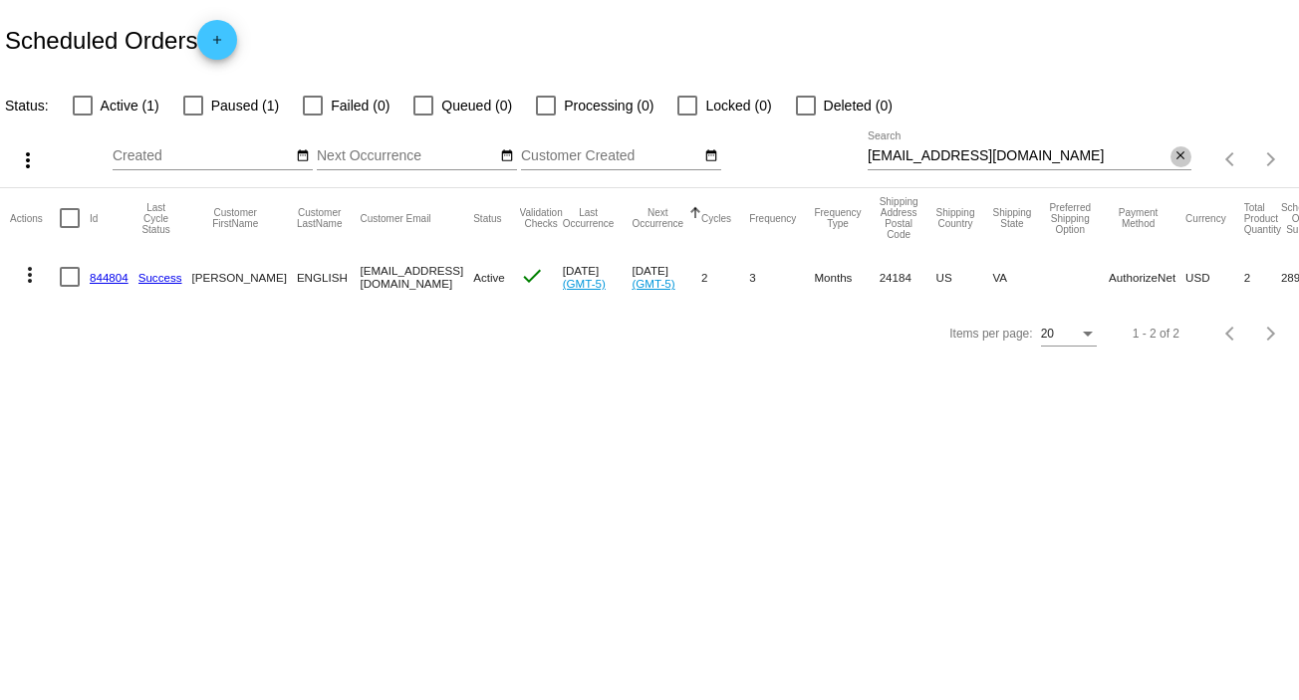
click at [1187, 155] on button "close" at bounding box center [1180, 156] width 21 height 21
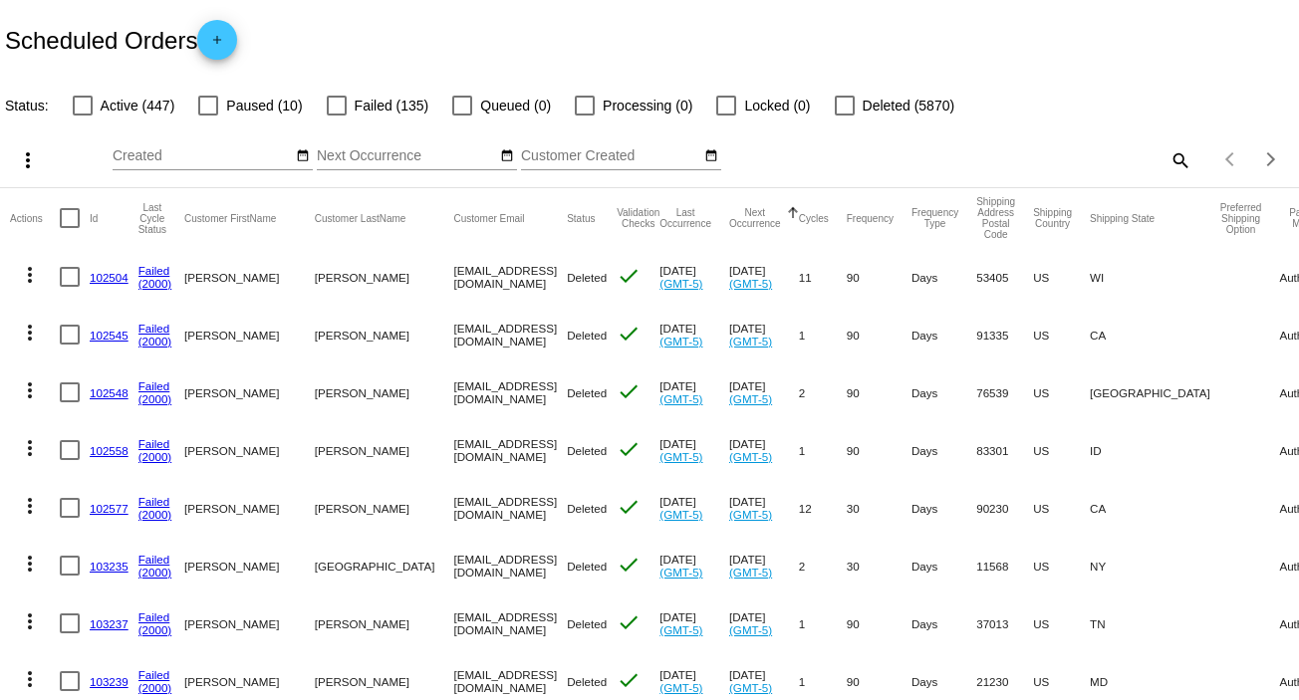
click at [1167, 157] on mat-icon "search" at bounding box center [1179, 159] width 24 height 31
click at [1167, 157] on input "Search" at bounding box center [1030, 156] width 324 height 16
type input "[PERSON_NAME]"
